Goal: Task Accomplishment & Management: Complete application form

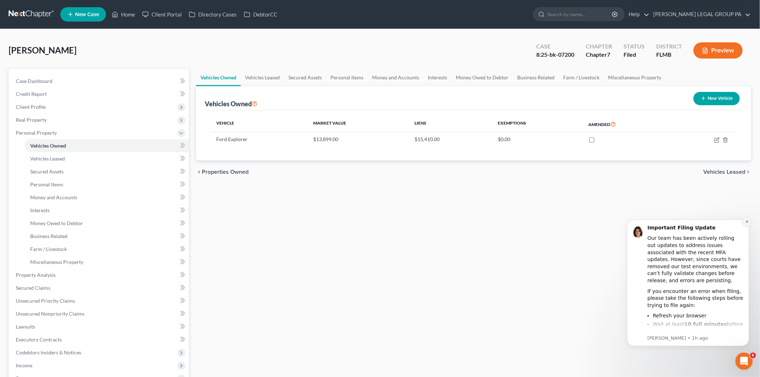
click at [745, 222] on icon "Dismiss notification" at bounding box center [747, 221] width 4 height 4
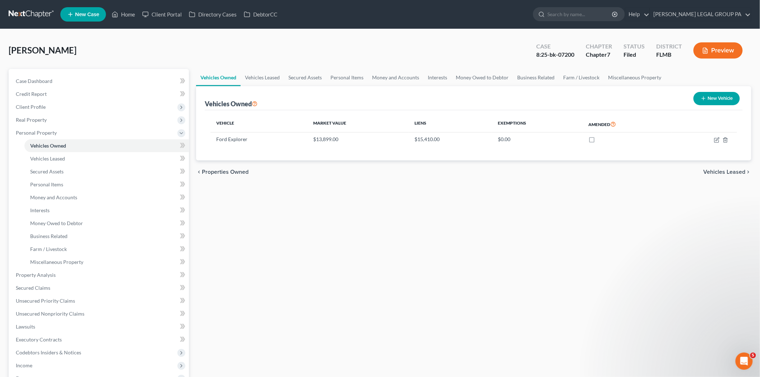
click at [50, 13] on link at bounding box center [32, 14] width 46 height 13
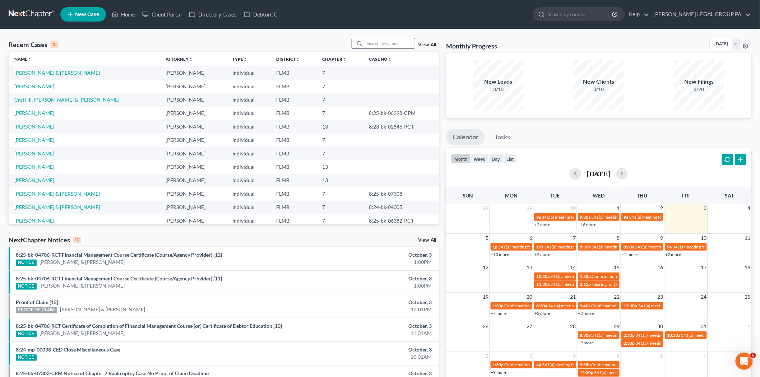
click at [386, 45] on input "search" at bounding box center [389, 43] width 50 height 10
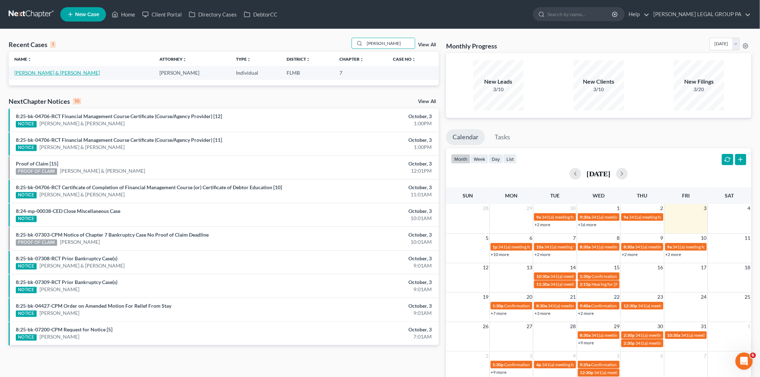
type input "[PERSON_NAME]"
click at [60, 73] on link "[PERSON_NAME] & [PERSON_NAME]" at bounding box center [56, 73] width 85 height 6
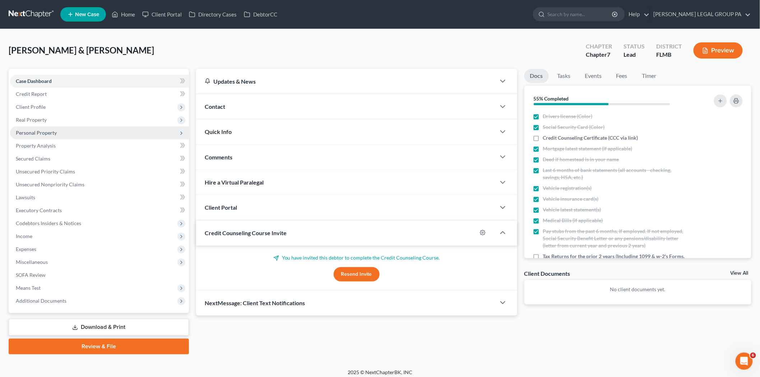
click at [59, 132] on span "Personal Property" at bounding box center [99, 132] width 179 height 13
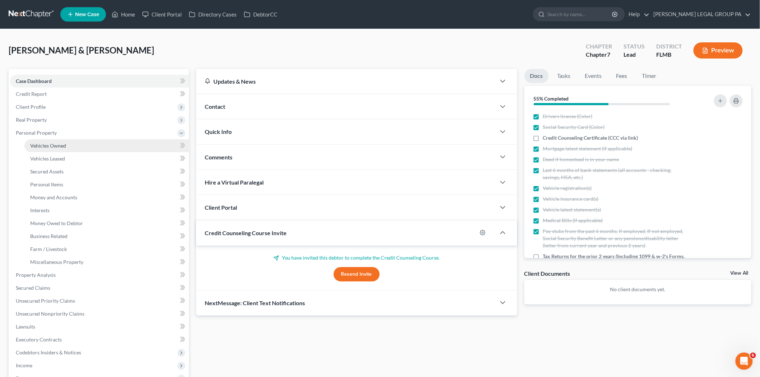
click at [63, 144] on span "Vehicles Owned" at bounding box center [48, 146] width 36 height 6
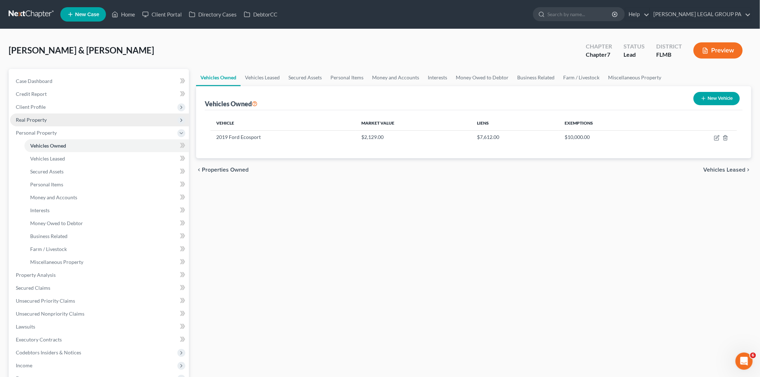
click at [65, 120] on span "Real Property" at bounding box center [99, 119] width 179 height 13
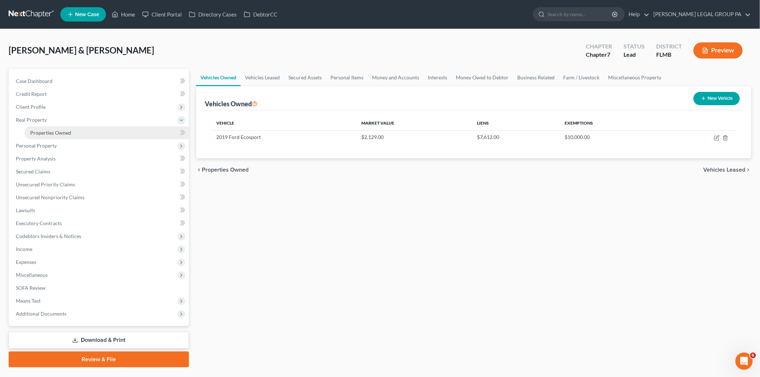
click at [72, 130] on link "Properties Owned" at bounding box center [106, 132] width 164 height 13
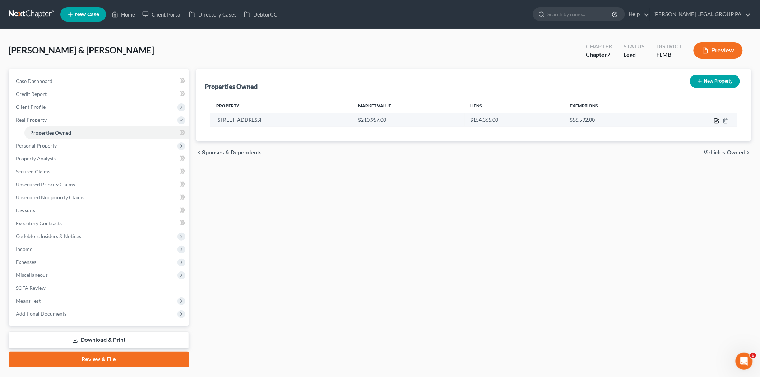
click at [716, 120] on icon "button" at bounding box center [717, 121] width 6 height 6
select select "9"
select select "2"
select select "0"
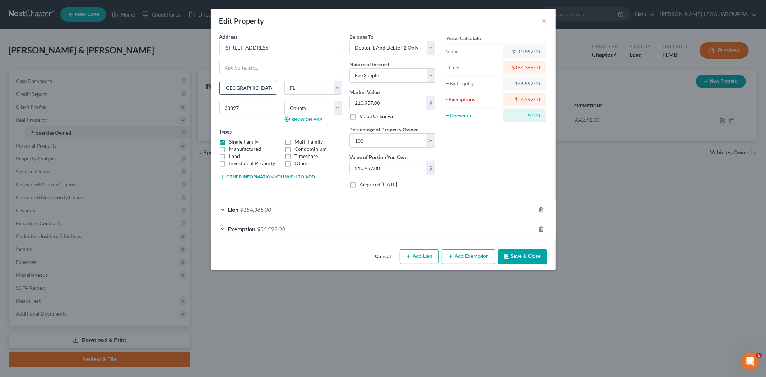
click at [259, 84] on input "[GEOGRAPHIC_DATA]" at bounding box center [248, 88] width 57 height 14
type input "[PERSON_NAME]"
click at [522, 254] on button "Save & Close" at bounding box center [522, 256] width 49 height 15
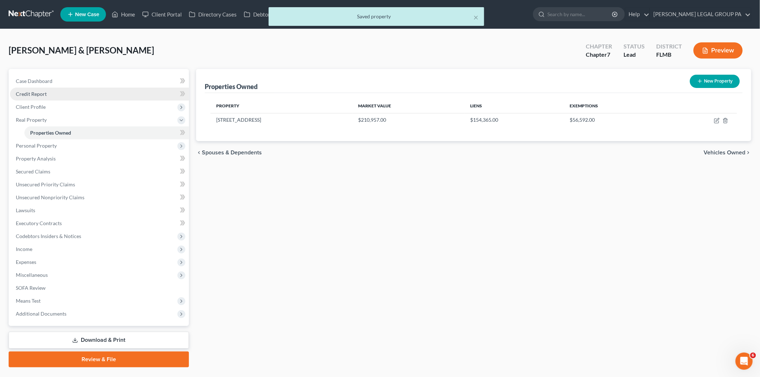
click at [78, 96] on link "Credit Report" at bounding box center [99, 94] width 179 height 13
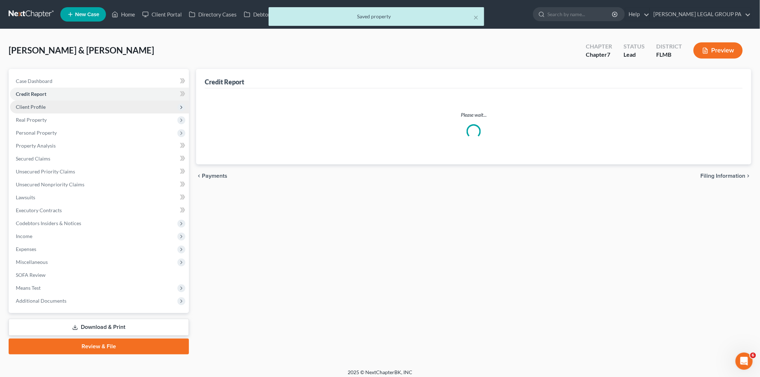
click at [78, 108] on span "Client Profile" at bounding box center [99, 107] width 179 height 13
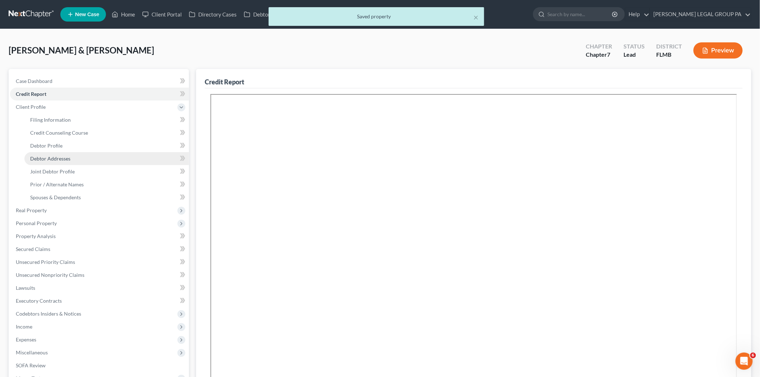
click at [99, 162] on link "Debtor Addresses" at bounding box center [106, 158] width 164 height 13
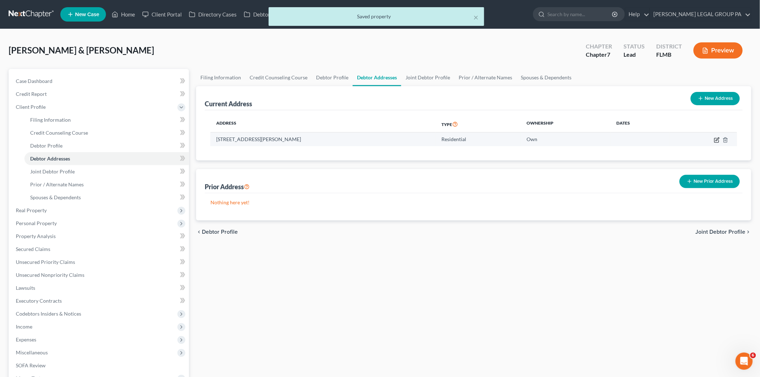
click at [718, 140] on icon "button" at bounding box center [716, 140] width 4 height 4
select select "9"
select select "52"
select select "0"
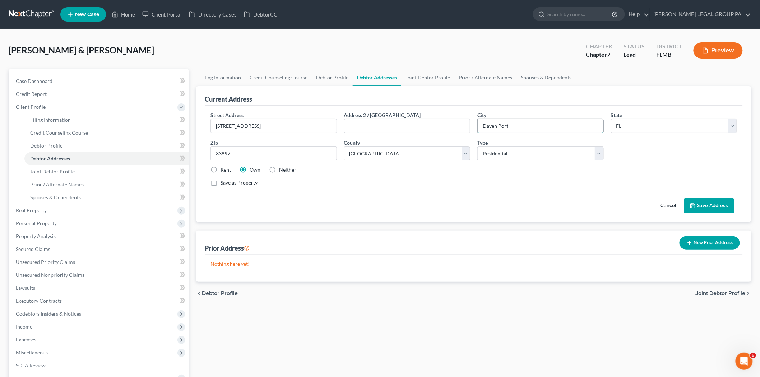
click at [503, 125] on input "Daven Port" at bounding box center [540, 126] width 126 height 14
type input "[PERSON_NAME]"
click at [723, 213] on button "Save Address" at bounding box center [709, 205] width 50 height 15
